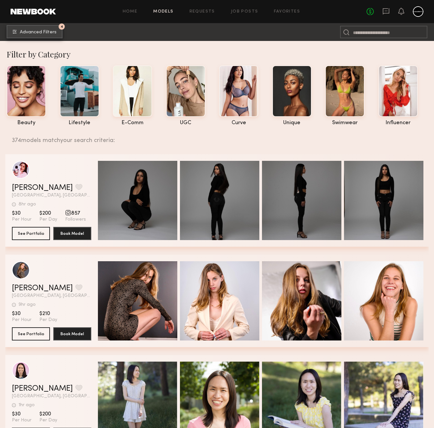
click at [42, 29] on button "4 Advanced Filters" at bounding box center [35, 31] width 56 height 13
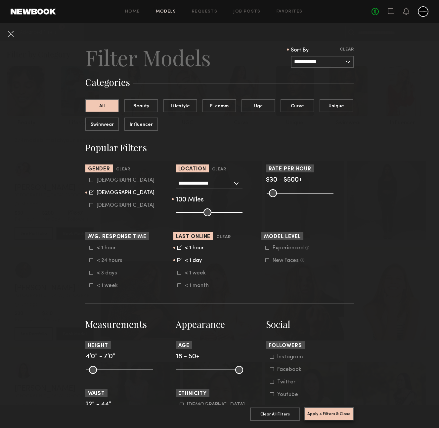
click at [326, 409] on button "Apply 4 Filters & Close" at bounding box center [329, 414] width 50 height 13
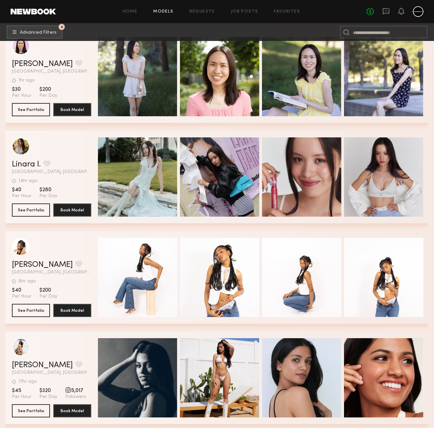
scroll to position [359, 0]
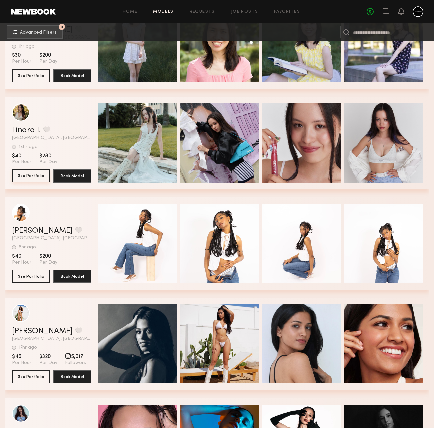
click at [31, 179] on button "See Portfolio" at bounding box center [31, 175] width 38 height 13
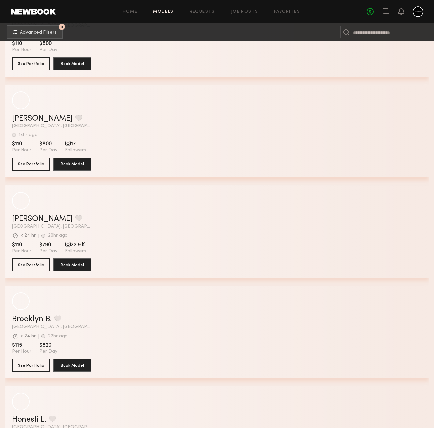
scroll to position [11093, 0]
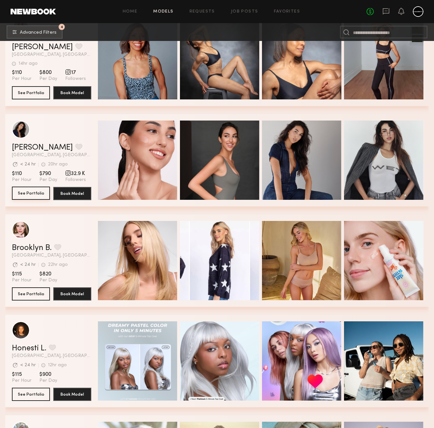
click at [30, 193] on button "See Portfolio" at bounding box center [31, 193] width 38 height 13
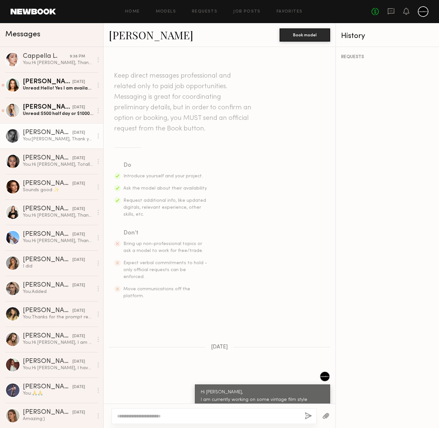
scroll to position [197, 0]
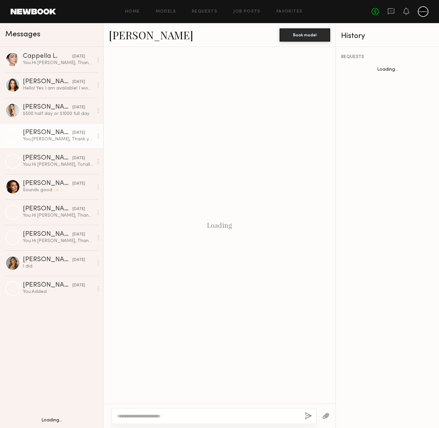
scroll to position [197, 0]
